Goal: Transaction & Acquisition: Book appointment/travel/reservation

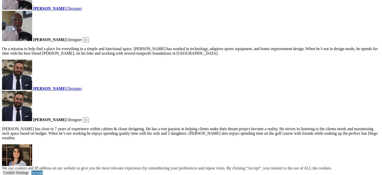
scroll to position [806, 0]
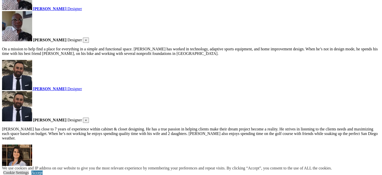
click input "*" at bounding box center [0, 0] width 0 height 0
type input "******"
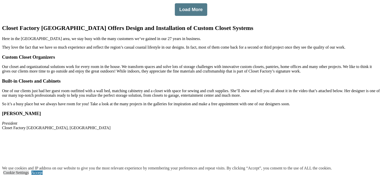
scroll to position [1117, 0]
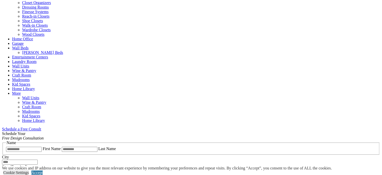
scroll to position [214, 0]
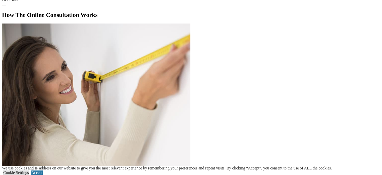
scroll to position [875, 0]
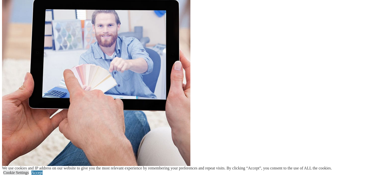
scroll to position [1013, 0]
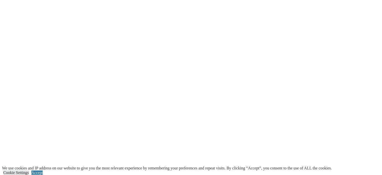
scroll to position [381, 0]
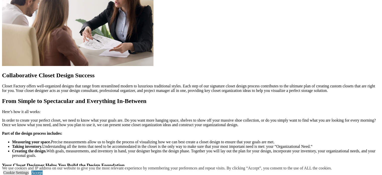
scroll to position [457, 0]
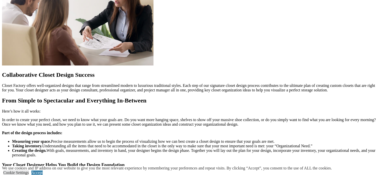
drag, startPoint x: 187, startPoint y: 126, endPoint x: 136, endPoint y: 117, distance: 51.6
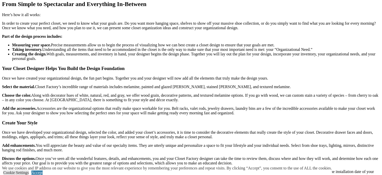
scroll to position [574, 0]
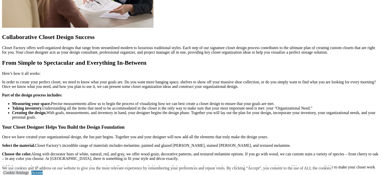
scroll to position [494, 0]
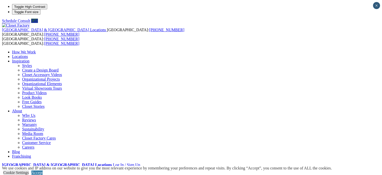
scroll to position [5, 0]
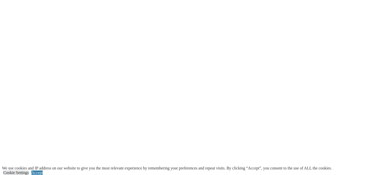
scroll to position [942, 0]
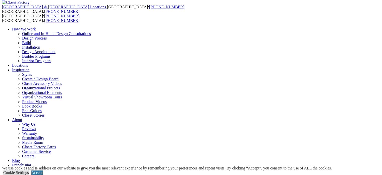
scroll to position [19, 0]
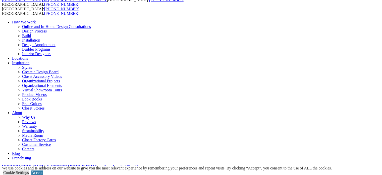
scroll to position [11, 0]
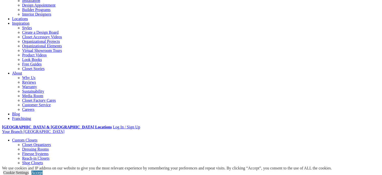
scroll to position [70, 0]
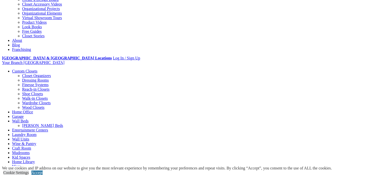
click at [33, 110] on link "Home Office" at bounding box center [22, 112] width 21 height 4
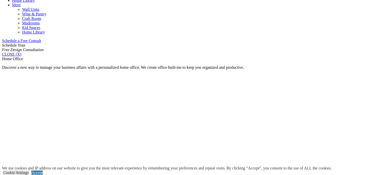
scroll to position [322, 0]
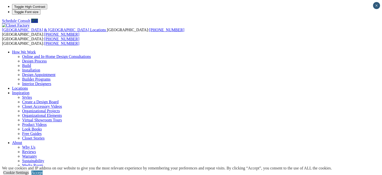
scroll to position [13, 0]
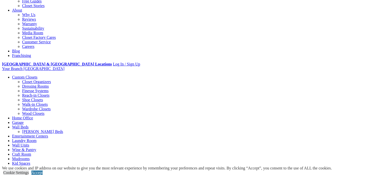
scroll to position [133, 0]
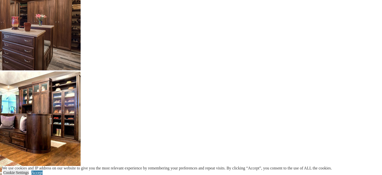
scroll to position [1044, 0]
